Goal: Task Accomplishment & Management: Manage account settings

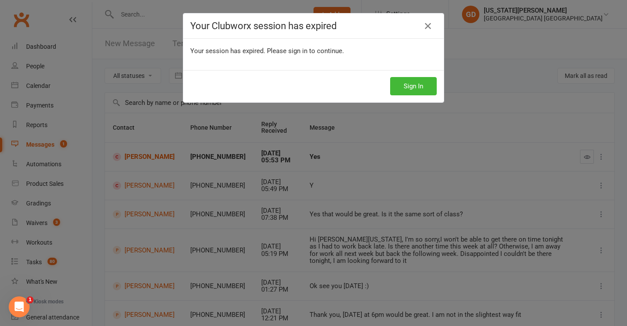
click at [416, 98] on div "Sign In" at bounding box center [313, 86] width 261 height 32
click at [416, 89] on button "Sign In" at bounding box center [413, 86] width 47 height 18
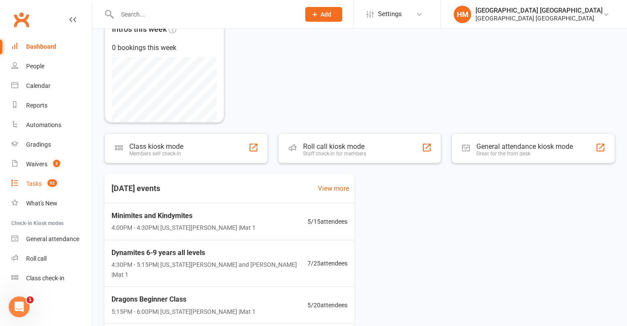
click at [39, 190] on link "Tasks 92" at bounding box center [51, 184] width 81 height 20
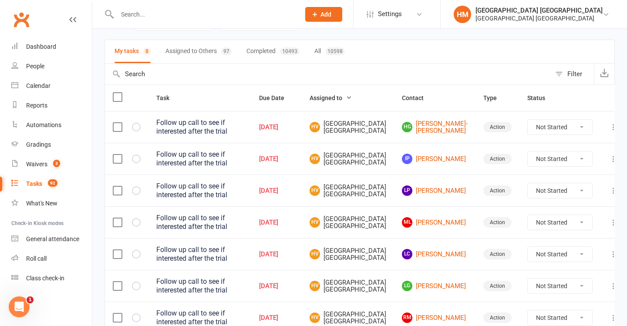
scroll to position [81, 0]
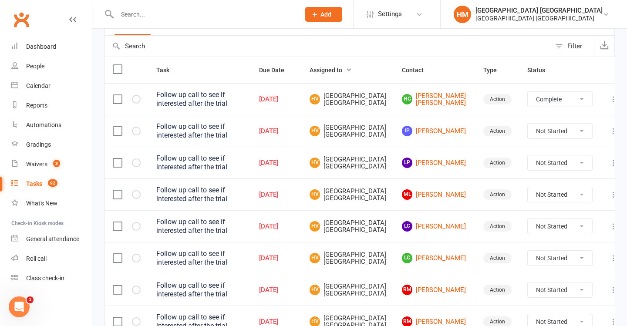
select select "unstarted"
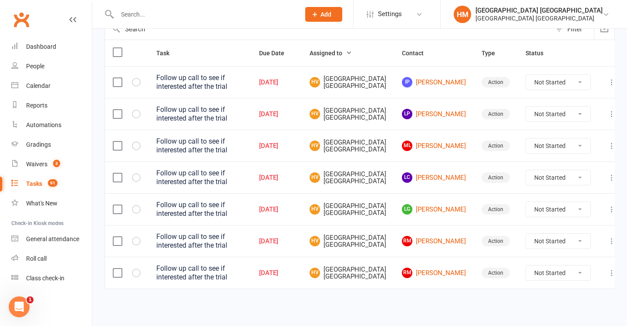
scroll to position [111, 0]
select select "unstarted"
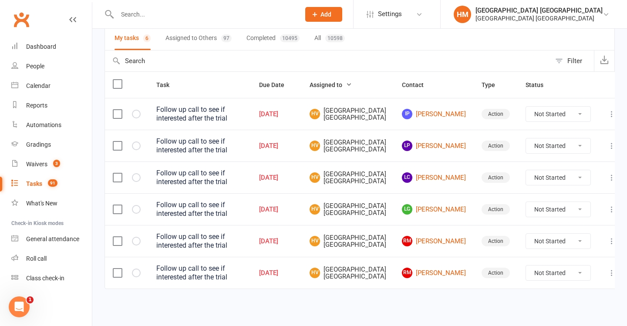
scroll to position [127, 0]
select select "unstarted"
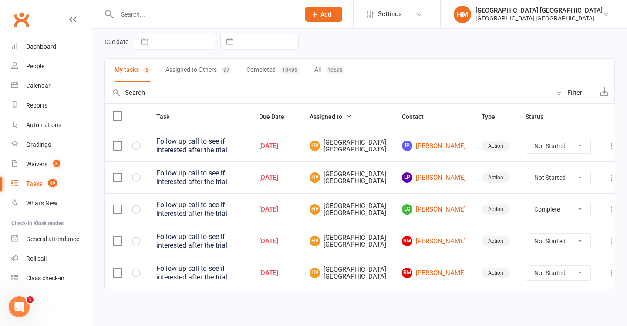
select select "unstarted"
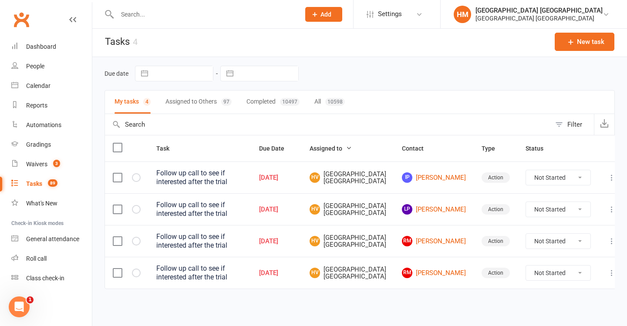
scroll to position [107, 0]
select select "unstarted"
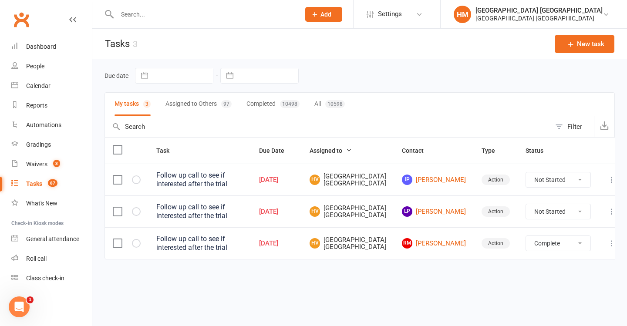
select select "unstarted"
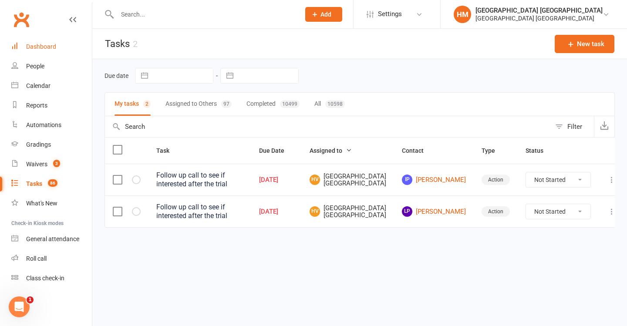
click at [53, 44] on div "Dashboard" at bounding box center [41, 46] width 30 height 7
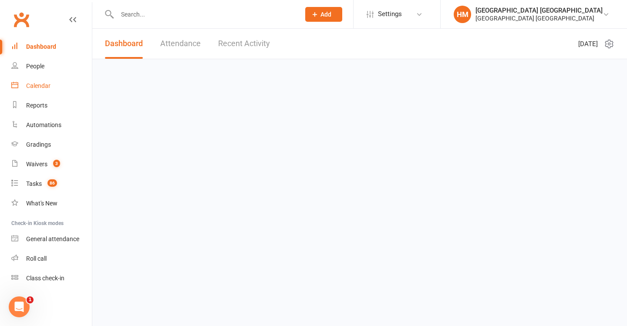
click at [47, 82] on div "Calendar" at bounding box center [38, 85] width 24 height 7
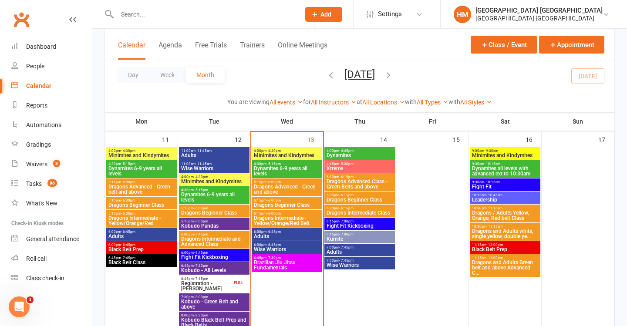
scroll to position [547, 0]
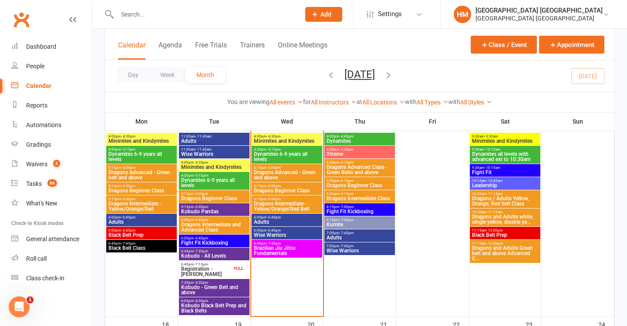
click at [194, 161] on span "- 4:30pm" at bounding box center [201, 163] width 14 height 4
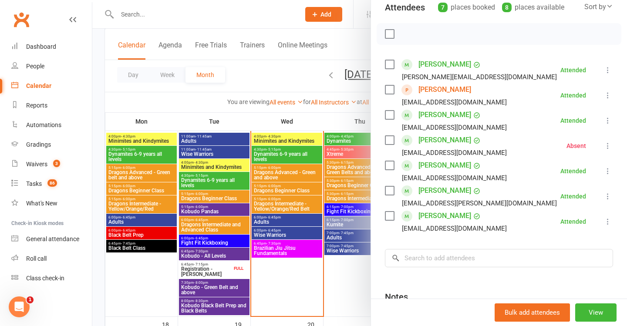
scroll to position [110, 0]
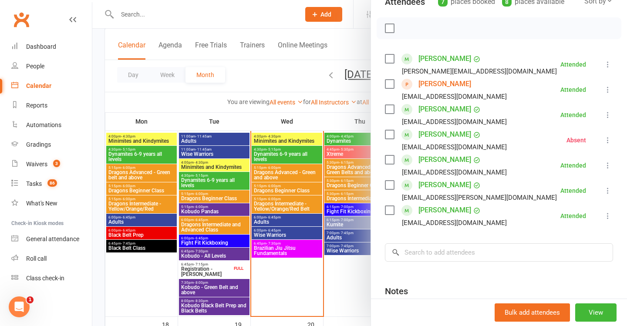
click at [294, 164] on div at bounding box center [359, 163] width 535 height 326
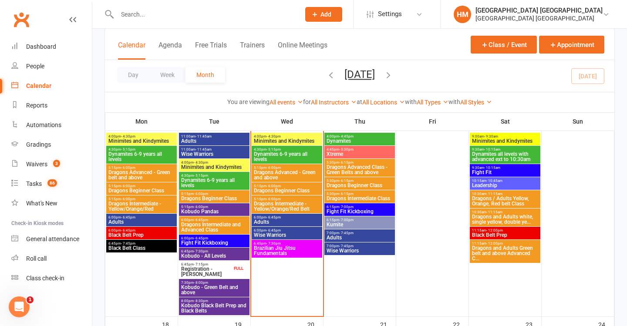
click at [227, 182] on span "Dynamites 6-9 years all levels" at bounding box center [214, 183] width 67 height 10
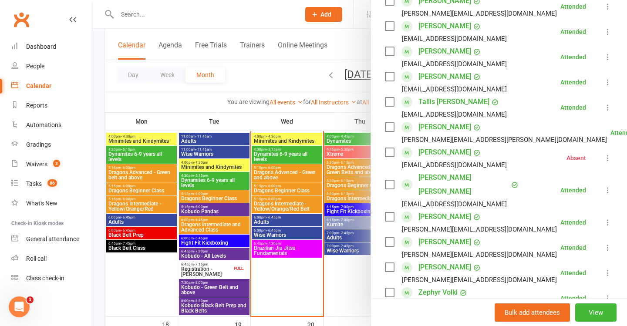
scroll to position [237, 0]
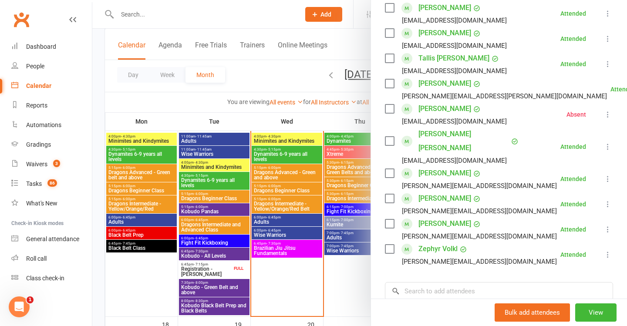
click at [201, 205] on div at bounding box center [359, 163] width 535 height 326
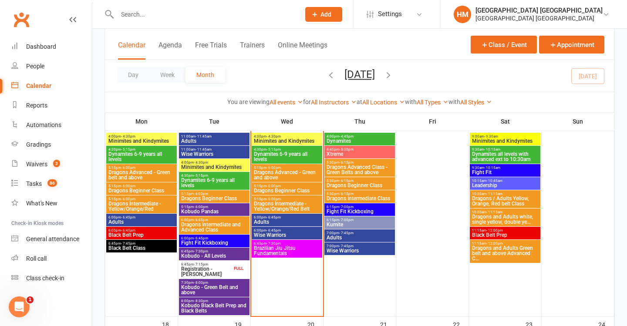
click at [201, 196] on span "Dragons Beginner Class" at bounding box center [214, 198] width 67 height 5
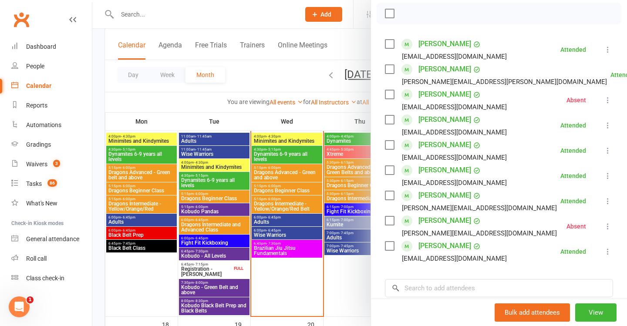
scroll to position [158, 0]
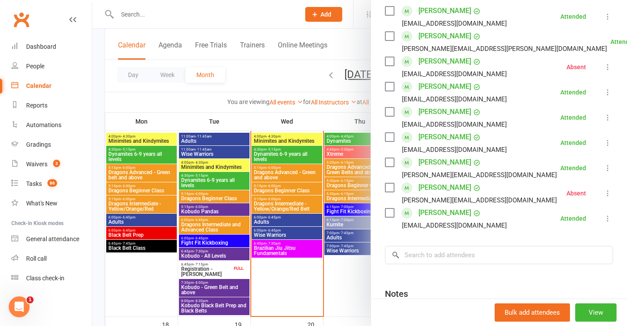
click at [295, 215] on div at bounding box center [359, 163] width 535 height 326
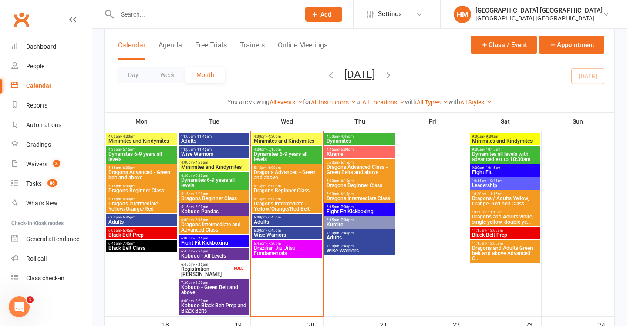
click at [221, 206] on span "5:15pm - 6:00pm" at bounding box center [214, 207] width 67 height 4
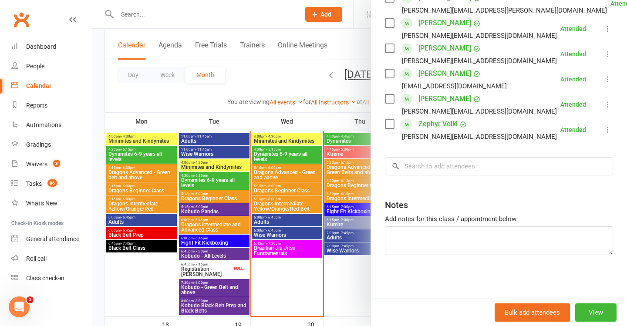
click at [251, 203] on div at bounding box center [359, 163] width 535 height 326
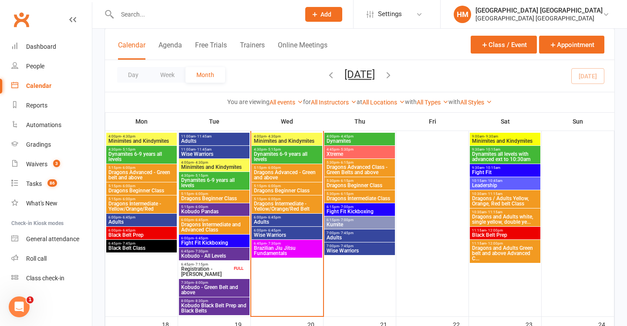
scroll to position [196, 0]
click at [227, 221] on span "6:00pm - 6:45pm" at bounding box center [214, 220] width 67 height 4
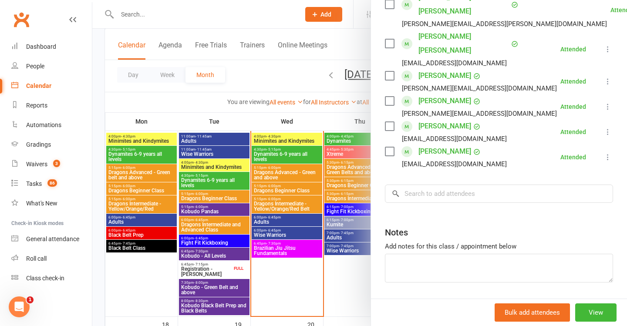
click at [220, 225] on div at bounding box center [359, 163] width 535 height 326
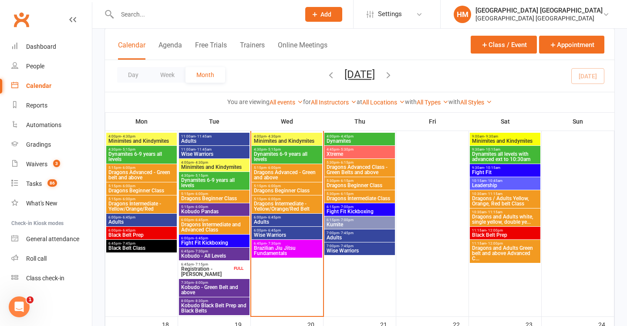
click at [205, 237] on span "- 6:45pm" at bounding box center [201, 239] width 14 height 4
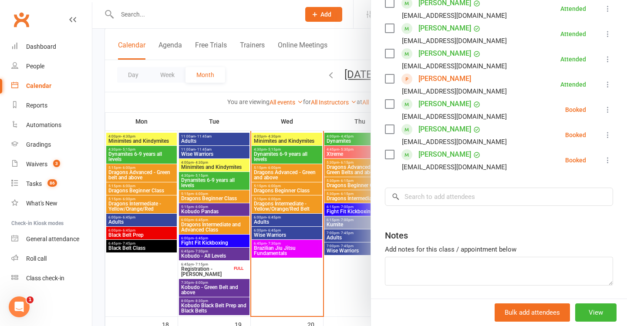
scroll to position [194, 0]
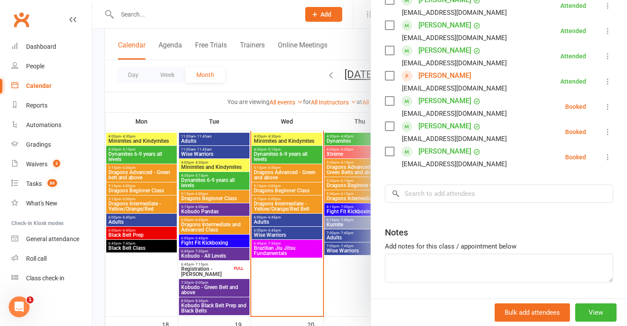
click at [604, 134] on icon at bounding box center [608, 132] width 9 height 9
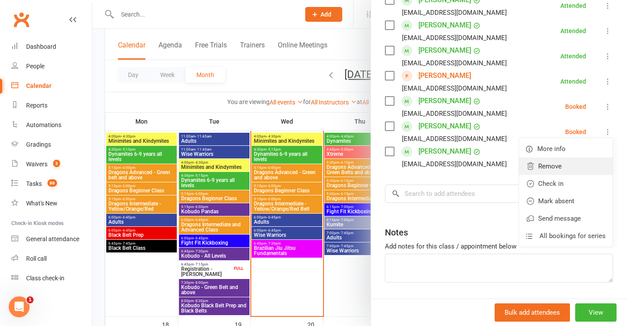
click at [564, 162] on link "Remove" at bounding box center [566, 166] width 94 height 17
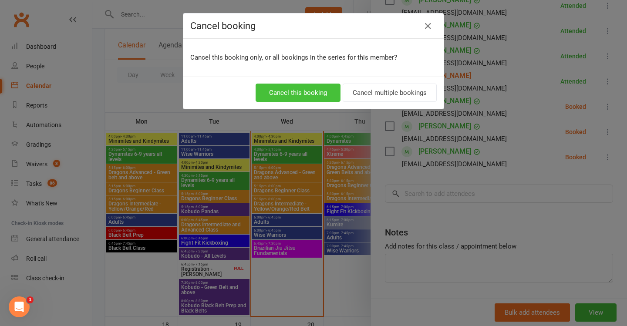
click at [291, 90] on button "Cancel this booking" at bounding box center [298, 93] width 85 height 18
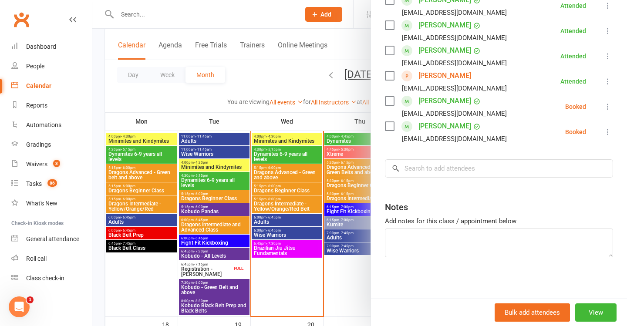
click at [608, 107] on icon at bounding box center [608, 106] width 9 height 9
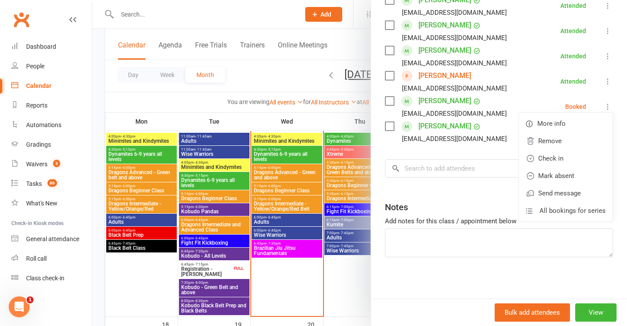
click at [491, 129] on li "[PERSON_NAME] [EMAIL_ADDRESS][DOMAIN_NAME] Booked More info Remove Check in Mar…" at bounding box center [499, 131] width 228 height 25
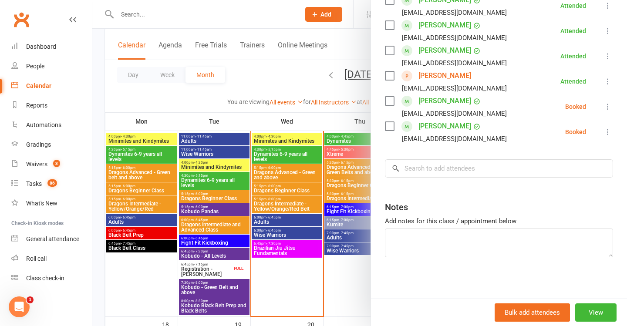
click at [609, 132] on icon at bounding box center [608, 132] width 9 height 9
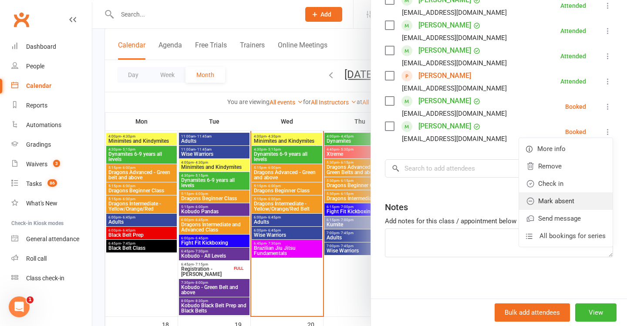
click at [562, 205] on link "Mark absent" at bounding box center [566, 201] width 94 height 17
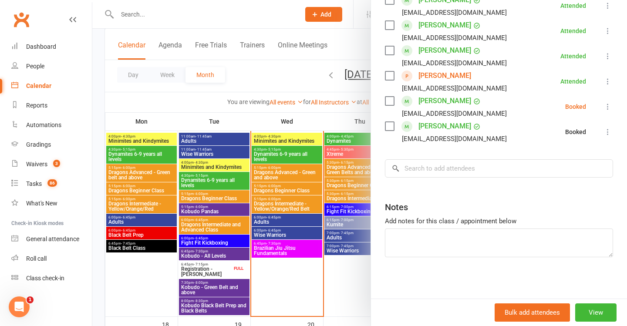
click at [610, 106] on icon at bounding box center [608, 106] width 9 height 9
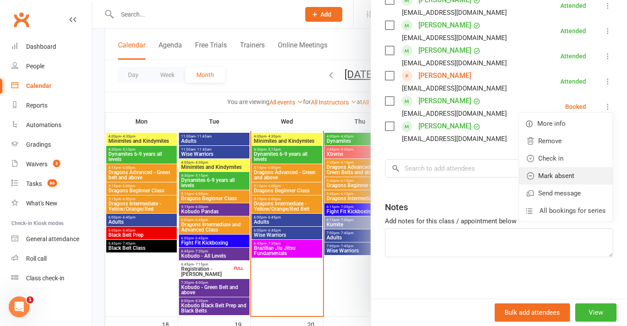
click at [564, 182] on link "Mark absent" at bounding box center [566, 175] width 94 height 17
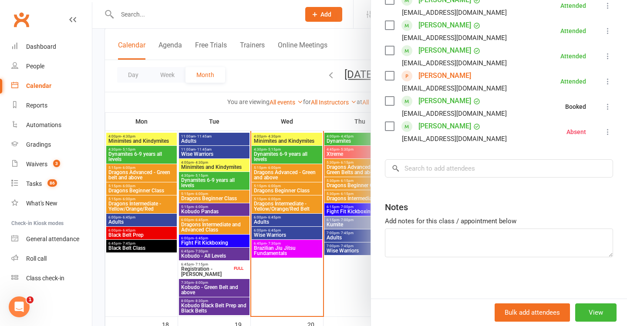
click at [311, 173] on div at bounding box center [359, 163] width 535 height 326
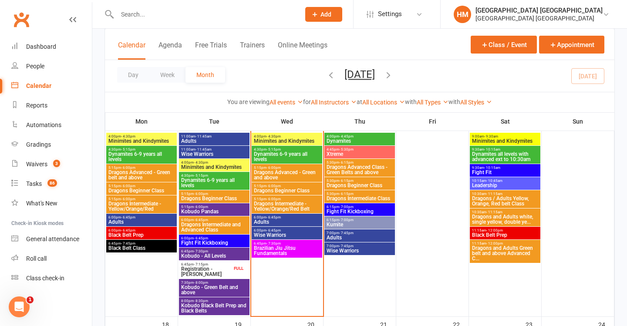
click at [204, 254] on span "Kobudo - All Levels" at bounding box center [214, 256] width 67 height 5
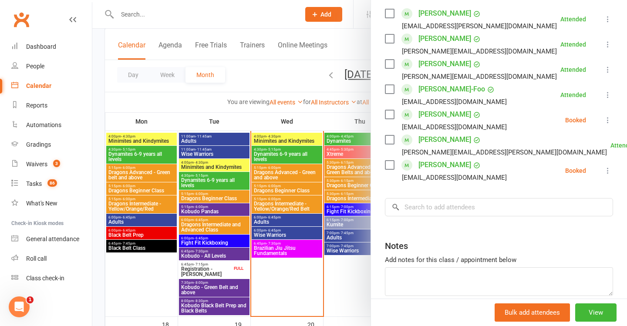
scroll to position [161, 0]
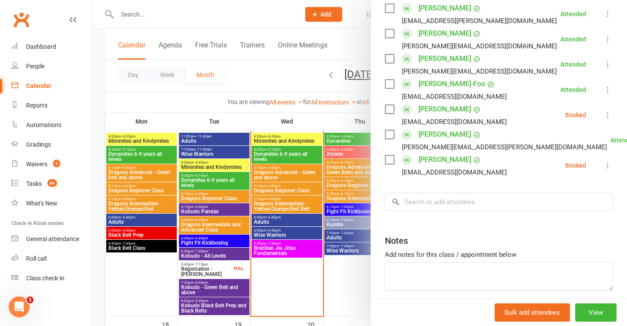
click at [606, 113] on icon at bounding box center [608, 115] width 9 height 9
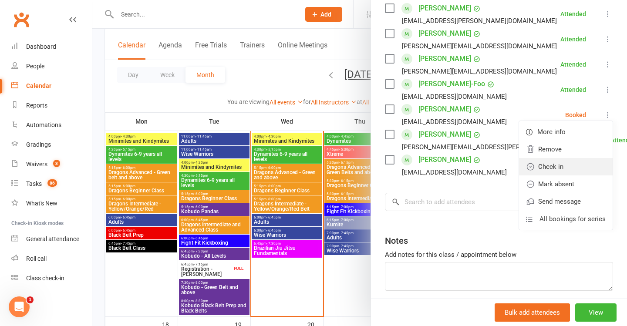
click at [564, 163] on link "Check in" at bounding box center [566, 166] width 94 height 17
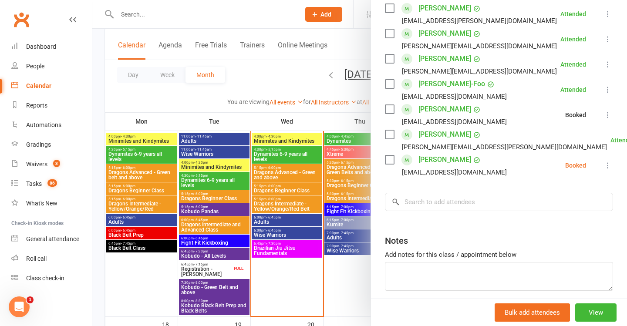
click at [612, 166] on icon at bounding box center [608, 165] width 9 height 9
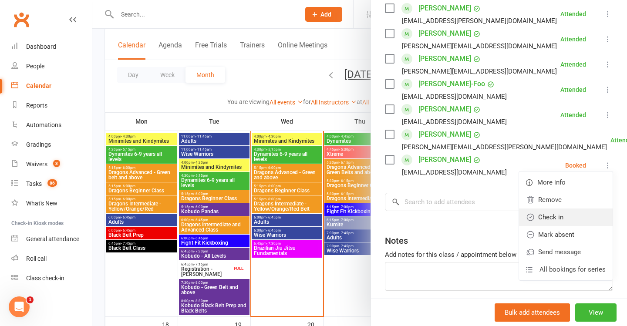
click at [564, 225] on link "Check in" at bounding box center [566, 217] width 94 height 17
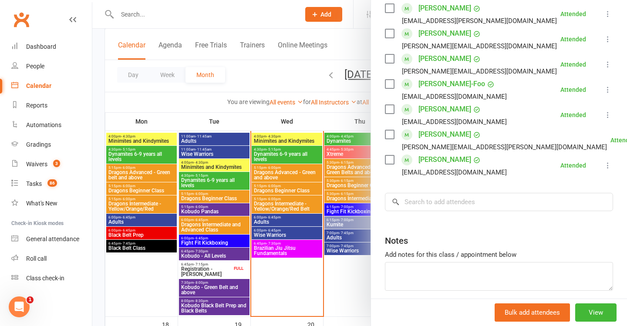
click at [611, 167] on icon at bounding box center [608, 165] width 9 height 9
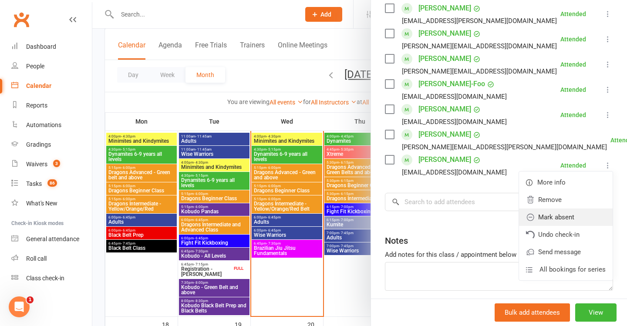
click at [556, 217] on link "Mark absent" at bounding box center [566, 217] width 94 height 17
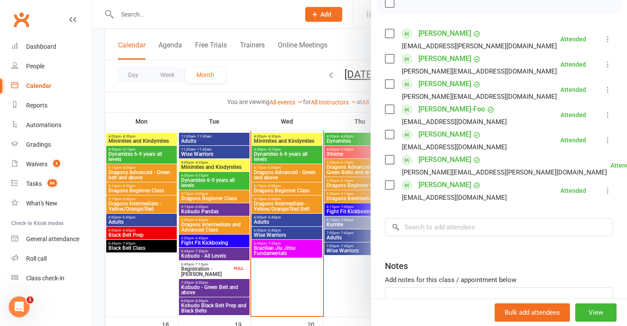
scroll to position [132, 0]
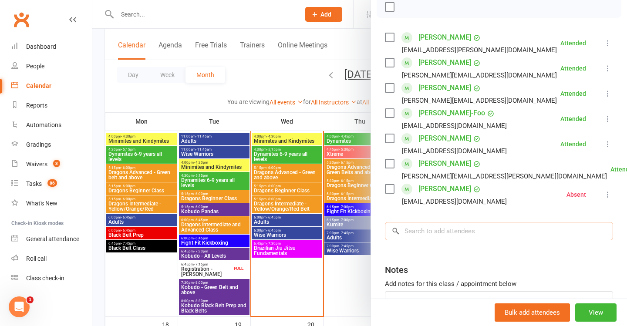
click at [454, 234] on input "search" at bounding box center [499, 231] width 228 height 18
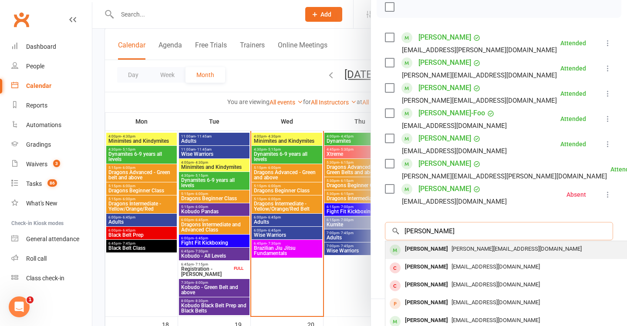
type input "[PERSON_NAME]"
click at [431, 248] on div "[PERSON_NAME]" at bounding box center [427, 249] width 50 height 13
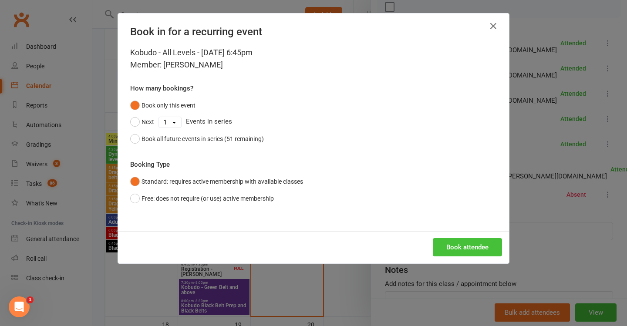
click at [454, 248] on button "Book attendee" at bounding box center [467, 247] width 69 height 18
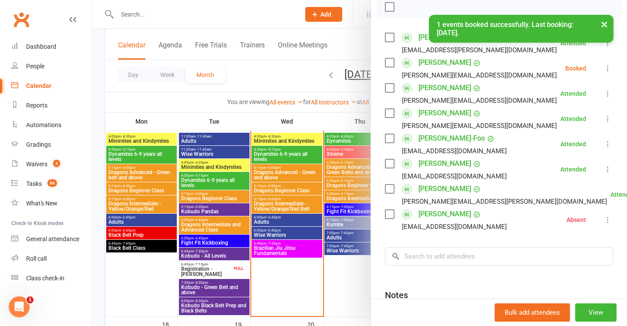
click at [608, 70] on icon at bounding box center [608, 68] width 9 height 9
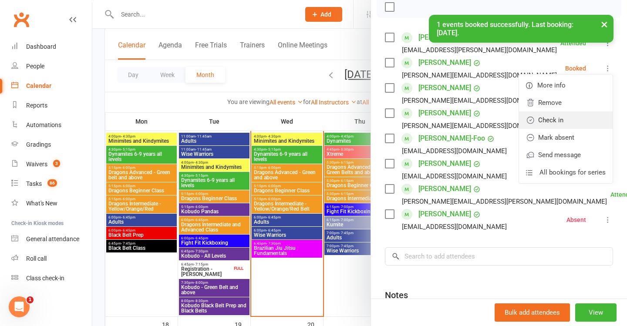
click at [575, 117] on link "Check in" at bounding box center [566, 120] width 94 height 17
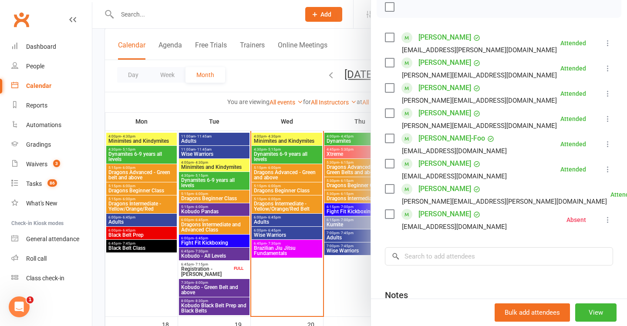
click at [255, 213] on div at bounding box center [359, 163] width 535 height 326
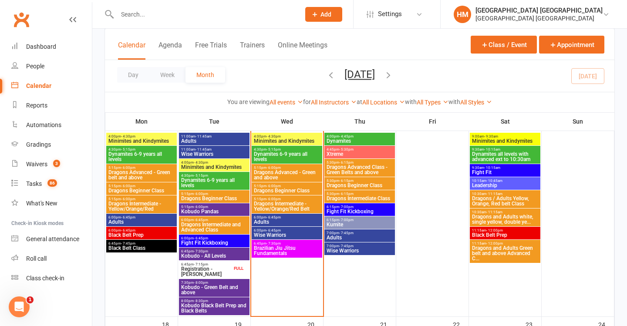
click at [212, 270] on span "Registration - [PERSON_NAME]" at bounding box center [206, 272] width 51 height 10
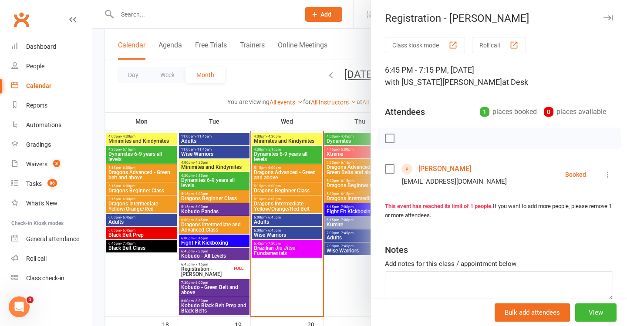
click at [607, 175] on icon at bounding box center [608, 174] width 9 height 9
click at [550, 225] on link "Check in" at bounding box center [570, 226] width 86 height 17
click at [202, 203] on div at bounding box center [359, 163] width 535 height 326
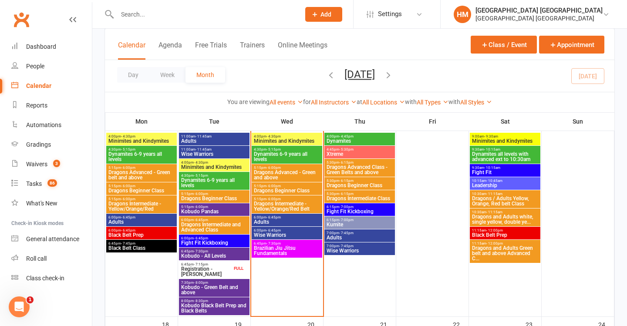
click at [214, 289] on span "Kobudo - Green Belt and above" at bounding box center [214, 290] width 67 height 10
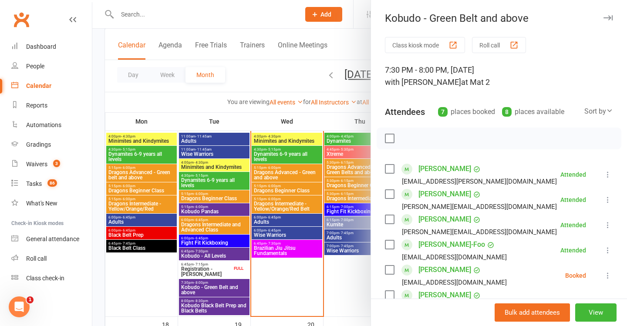
scroll to position [0, 0]
click at [593, 310] on button "View" at bounding box center [596, 313] width 41 height 18
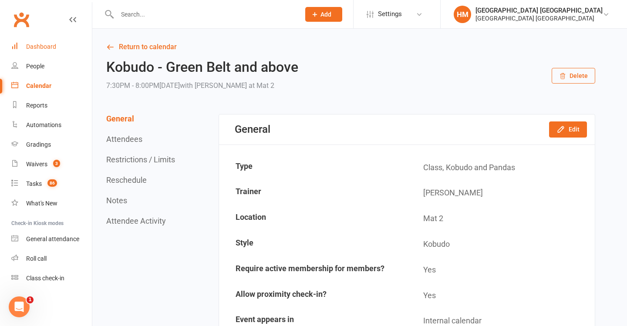
click at [48, 42] on link "Dashboard" at bounding box center [51, 47] width 81 height 20
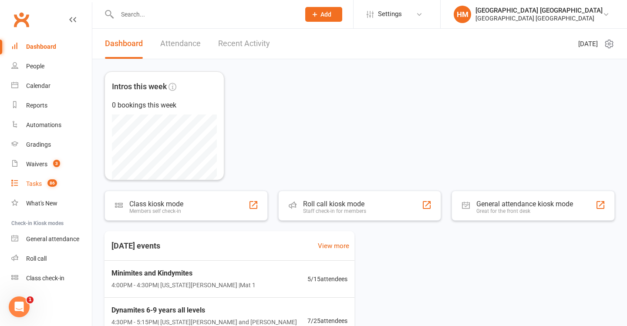
click at [63, 179] on link "Tasks 86" at bounding box center [51, 184] width 81 height 20
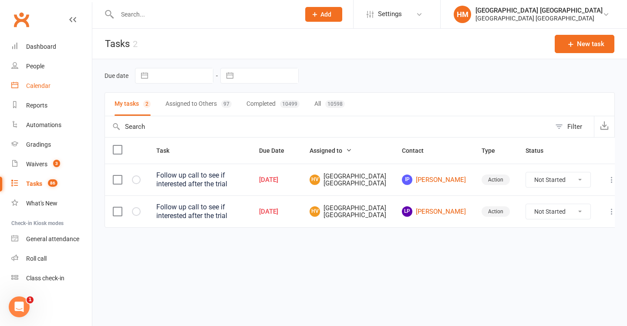
click at [44, 85] on div "Calendar" at bounding box center [38, 85] width 24 height 7
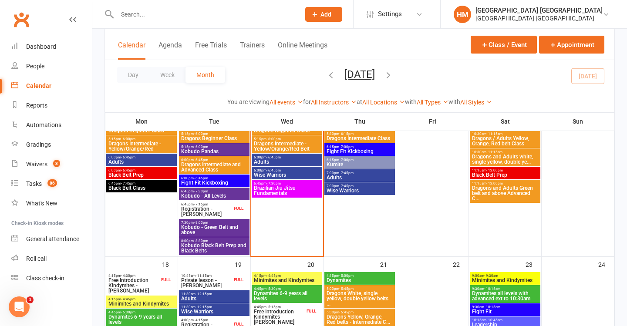
scroll to position [606, 0]
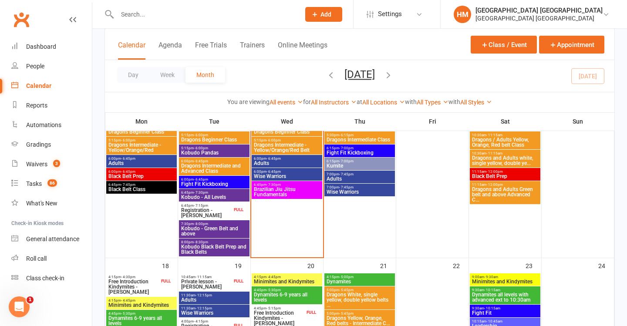
click at [234, 193] on span "6:45pm - 7:30pm" at bounding box center [214, 193] width 67 height 4
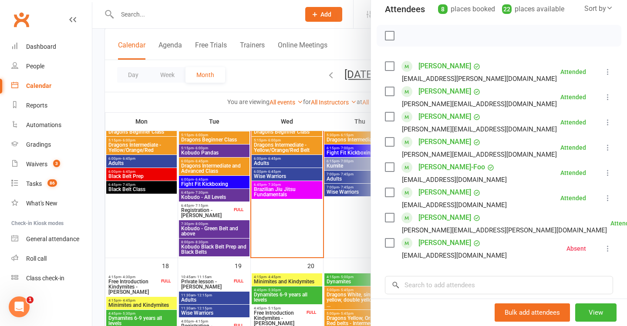
scroll to position [109, 0]
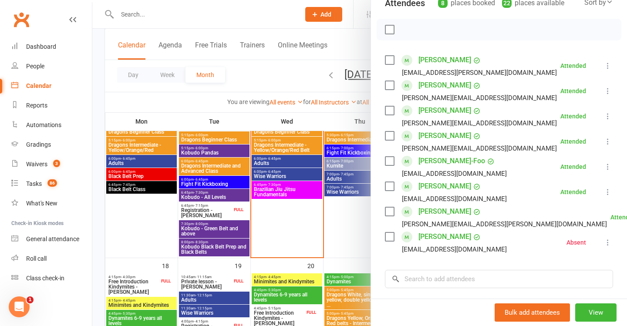
click at [343, 217] on div at bounding box center [359, 163] width 535 height 326
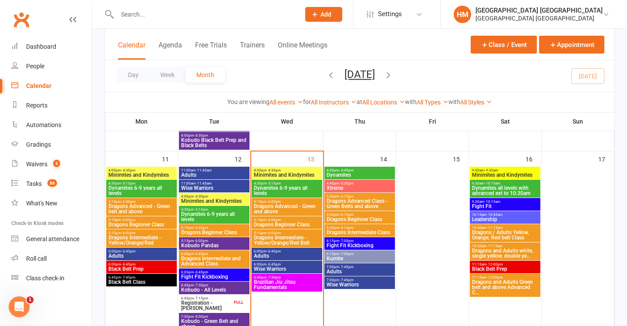
scroll to position [501, 0]
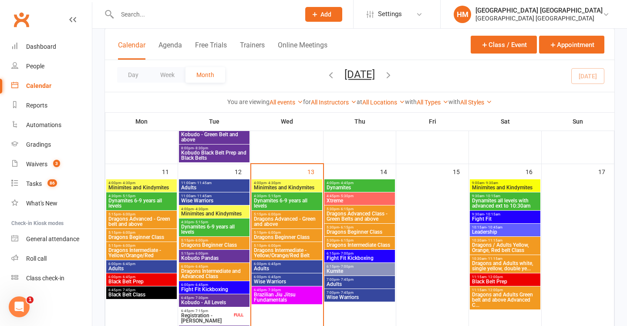
click at [274, 183] on span "- 4:30pm" at bounding box center [274, 183] width 14 height 4
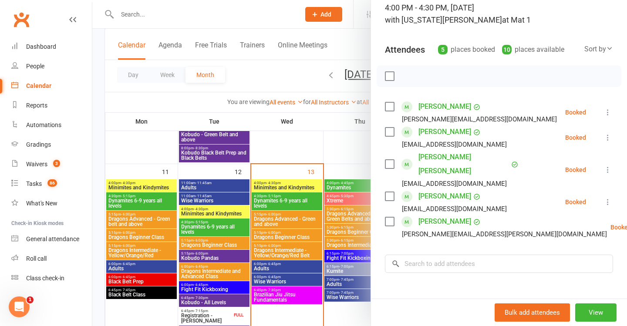
scroll to position [63, 0]
click at [337, 186] on div at bounding box center [359, 163] width 535 height 326
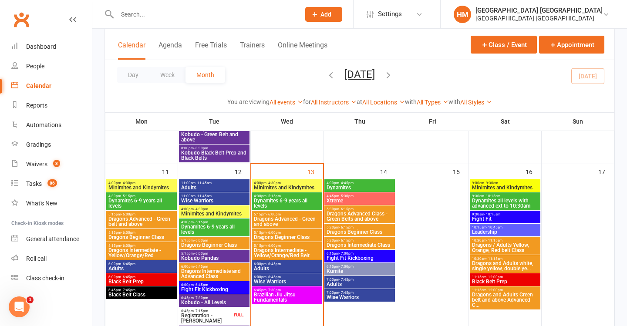
click at [295, 202] on span "Dynamites 6-9 years all levels" at bounding box center [287, 203] width 67 height 10
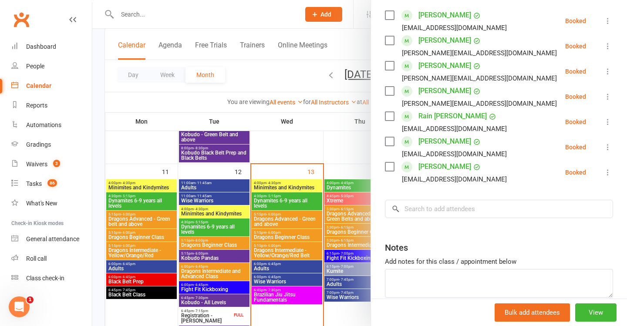
scroll to position [184, 0]
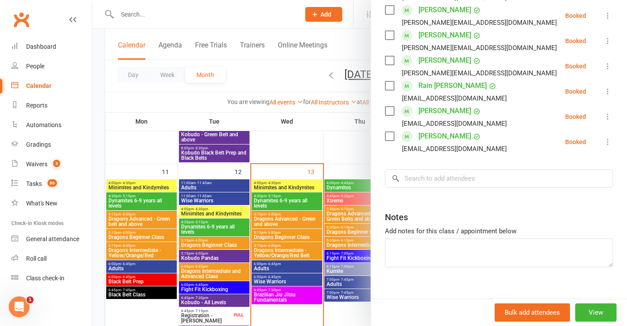
click at [308, 217] on div at bounding box center [359, 163] width 535 height 326
